Goal: Navigation & Orientation: Find specific page/section

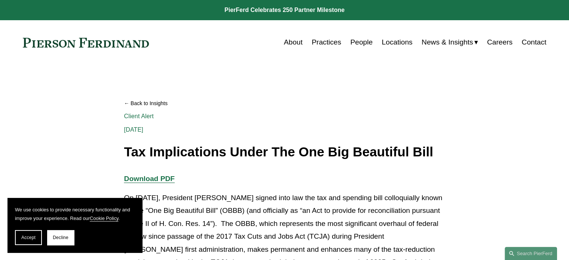
click at [281, 43] on link "Careers" at bounding box center [499, 42] width 25 height 14
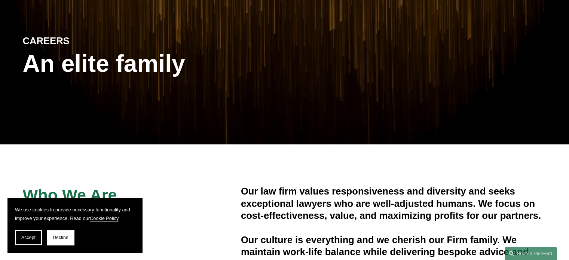
scroll to position [73, 0]
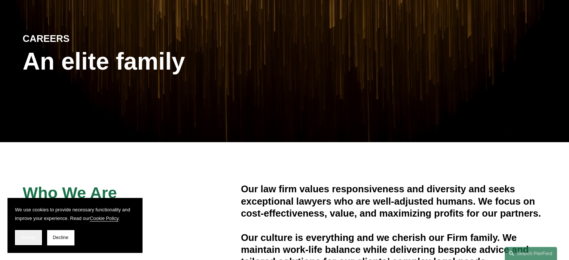
click at [26, 237] on span "Accept" at bounding box center [28, 237] width 14 height 5
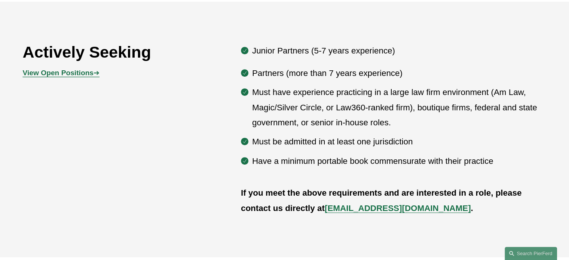
scroll to position [385, 0]
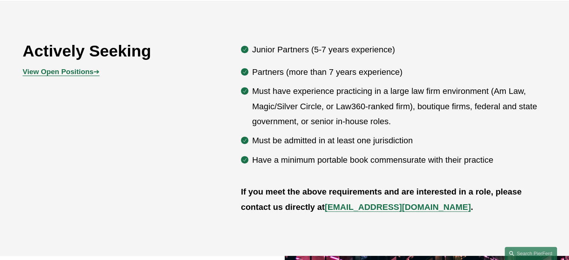
click at [74, 74] on strong "View Open Positions" at bounding box center [58, 72] width 71 height 8
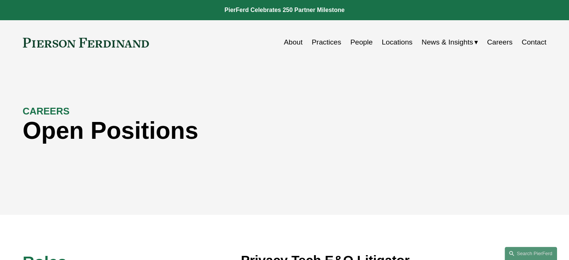
click at [394, 45] on link "Locations" at bounding box center [396, 42] width 31 height 14
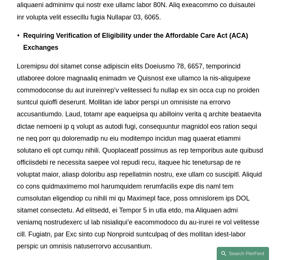
scroll to position [4276, 0]
